Goal: Information Seeking & Learning: Learn about a topic

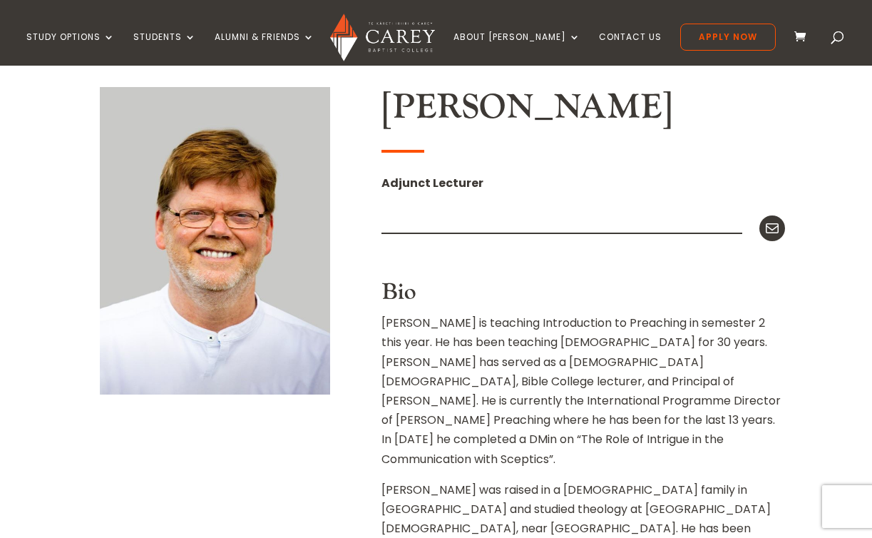
scroll to position [349, 0]
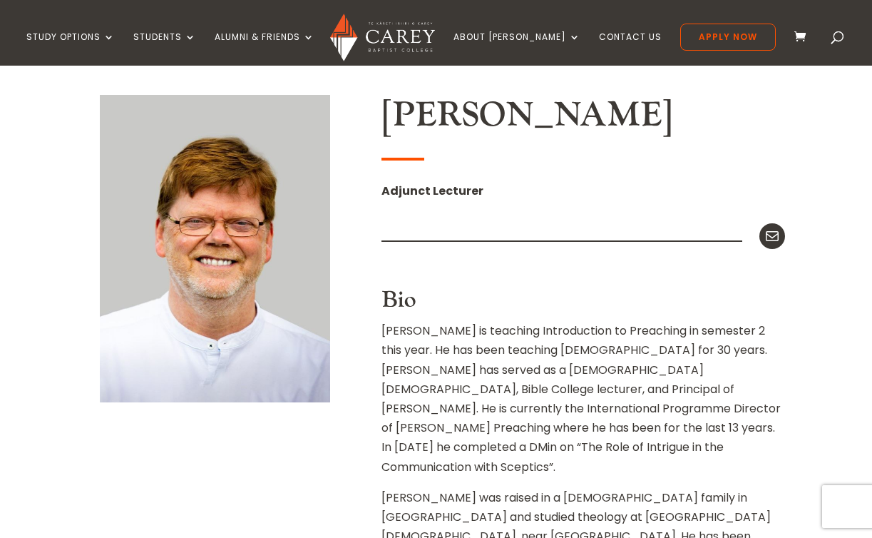
click at [363, 297] on div "[PERSON_NAME] Adjunct Lecturer Mail Bio [PERSON_NAME] is teaching Introduction …" at bounding box center [435, 389] width 697 height 633
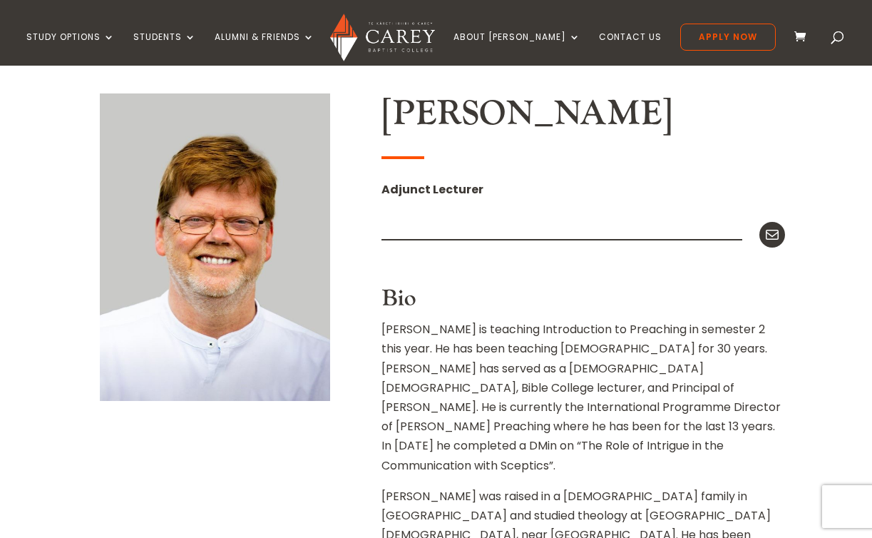
scroll to position [349, 0]
click at [363, 297] on div "[PERSON_NAME] Adjunct Lecturer Mail Bio [PERSON_NAME] is teaching Introduction …" at bounding box center [435, 389] width 697 height 633
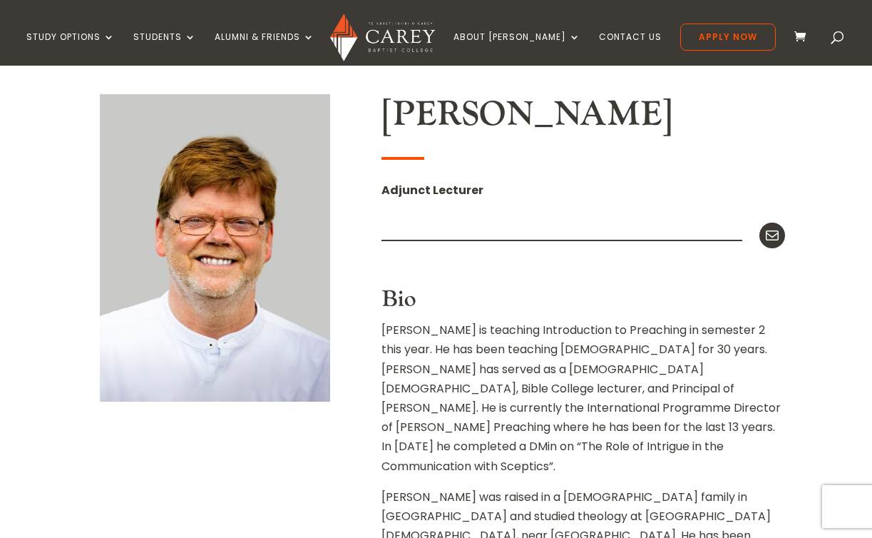
click at [368, 324] on div "[PERSON_NAME] Adjunct Lecturer Mail Bio [PERSON_NAME] is teaching Introduction …" at bounding box center [435, 389] width 697 height 633
click at [369, 344] on div "[PERSON_NAME] Adjunct Lecturer Mail Bio [PERSON_NAME] is teaching Introduction …" at bounding box center [435, 389] width 697 height 633
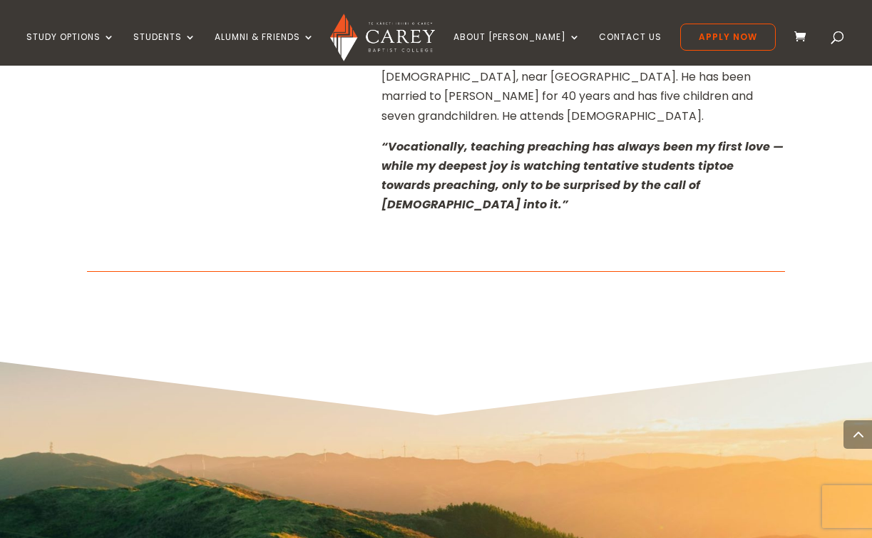
scroll to position [809, 0]
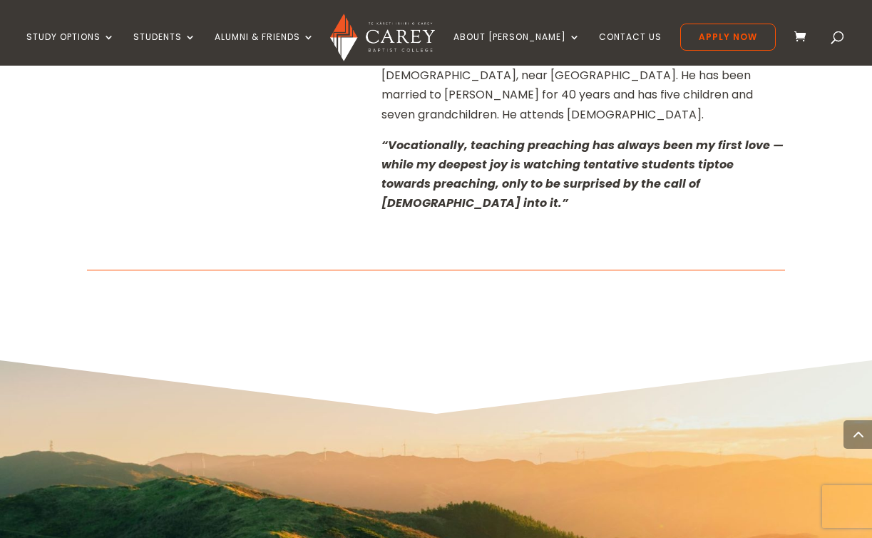
click at [369, 360] on div at bounding box center [435, 482] width 767 height 245
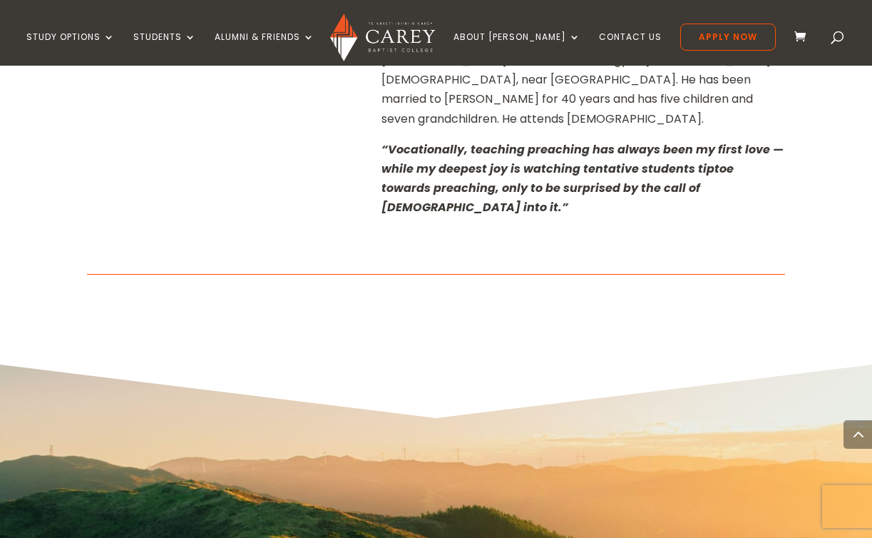
click at [369, 364] on div at bounding box center [435, 486] width 767 height 245
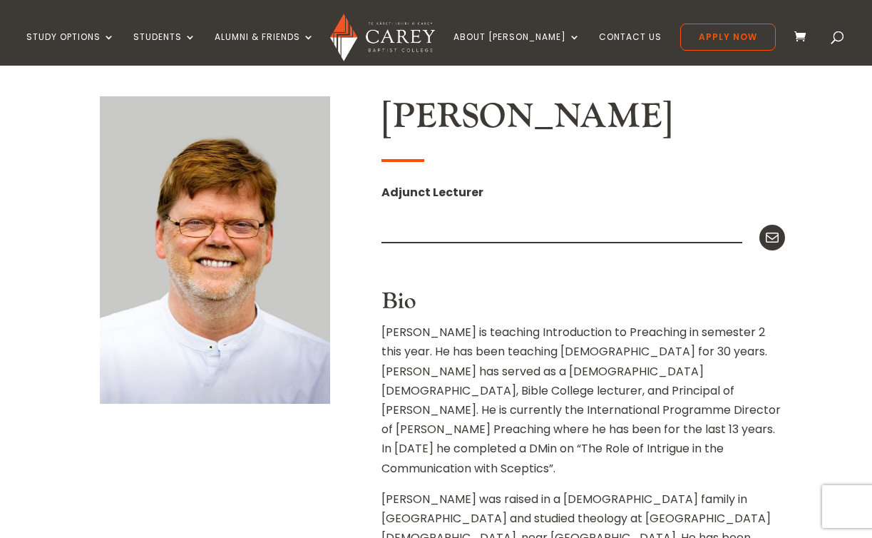
scroll to position [0, 0]
